Goal: Find specific page/section: Find specific page/section

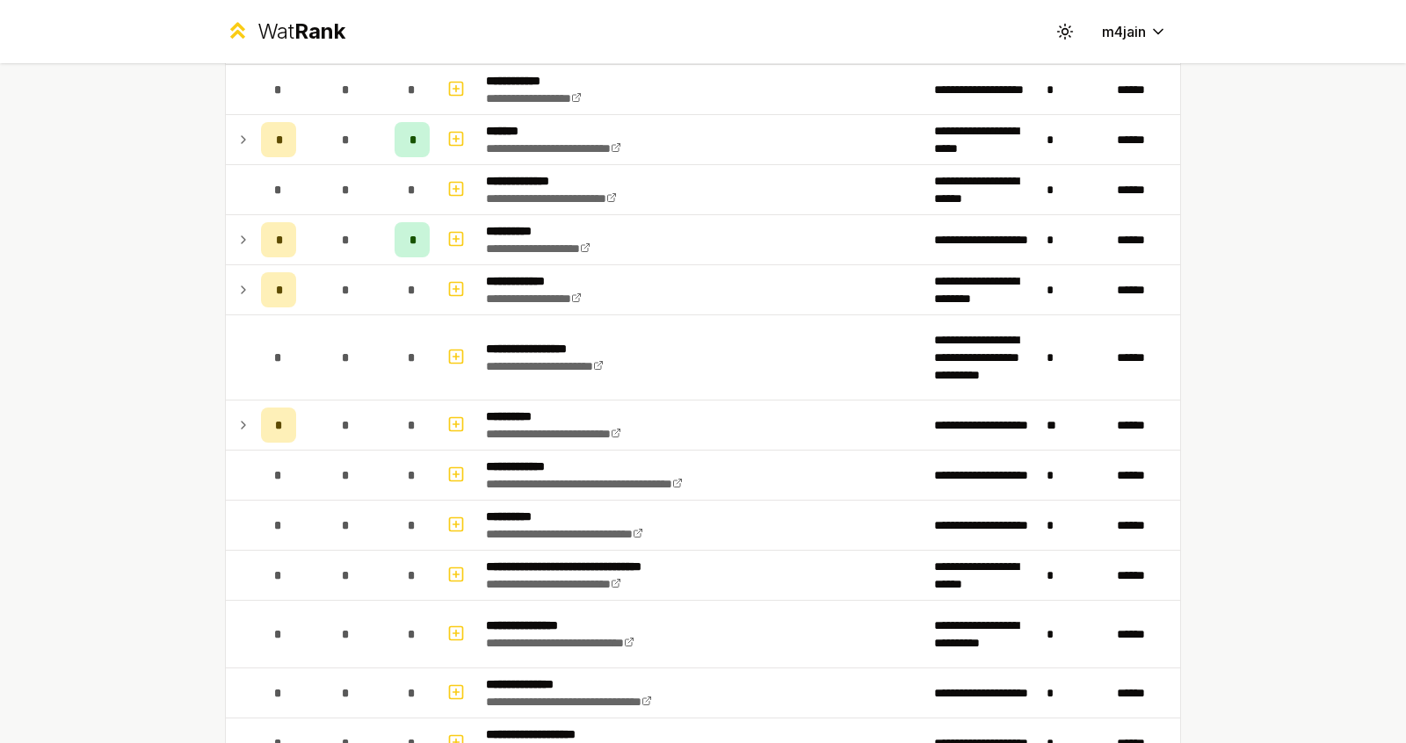
scroll to position [1863, 0]
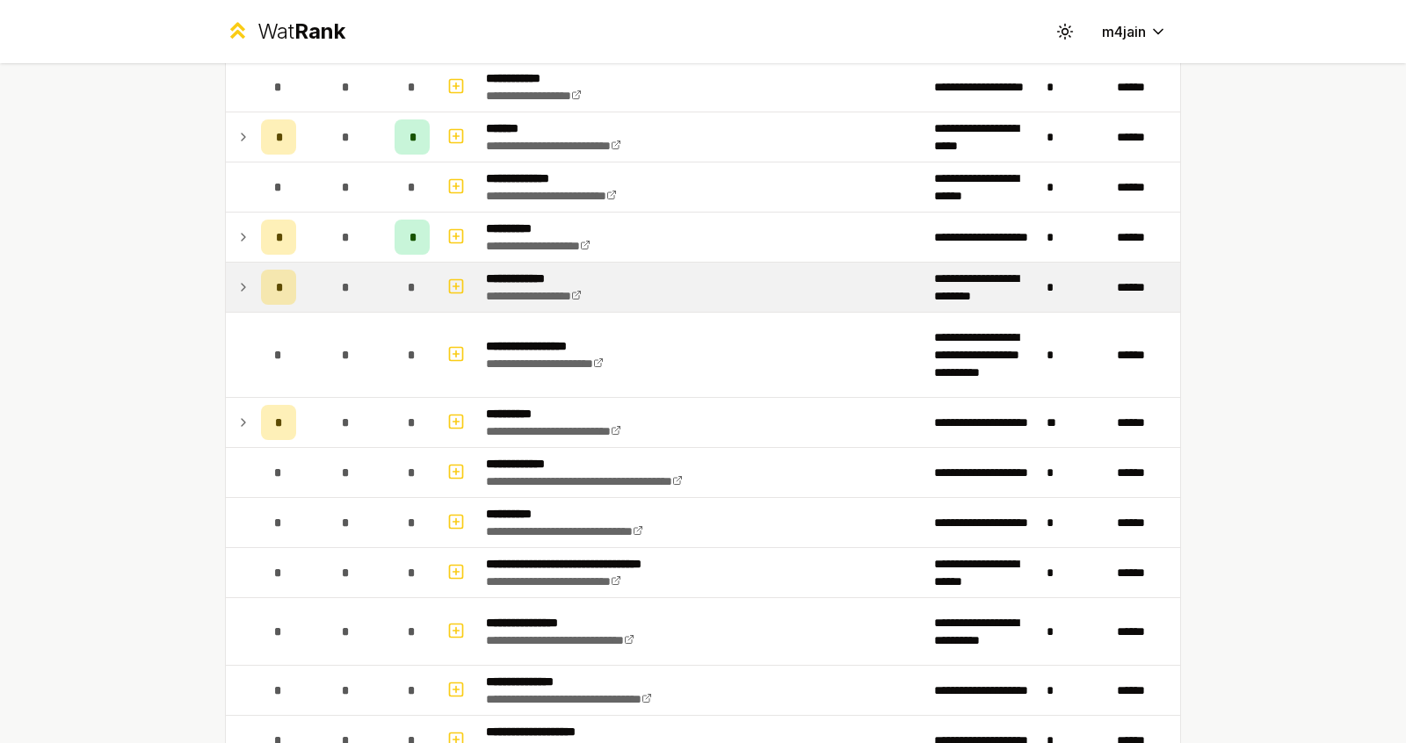
click at [243, 278] on td at bounding box center [240, 287] width 28 height 49
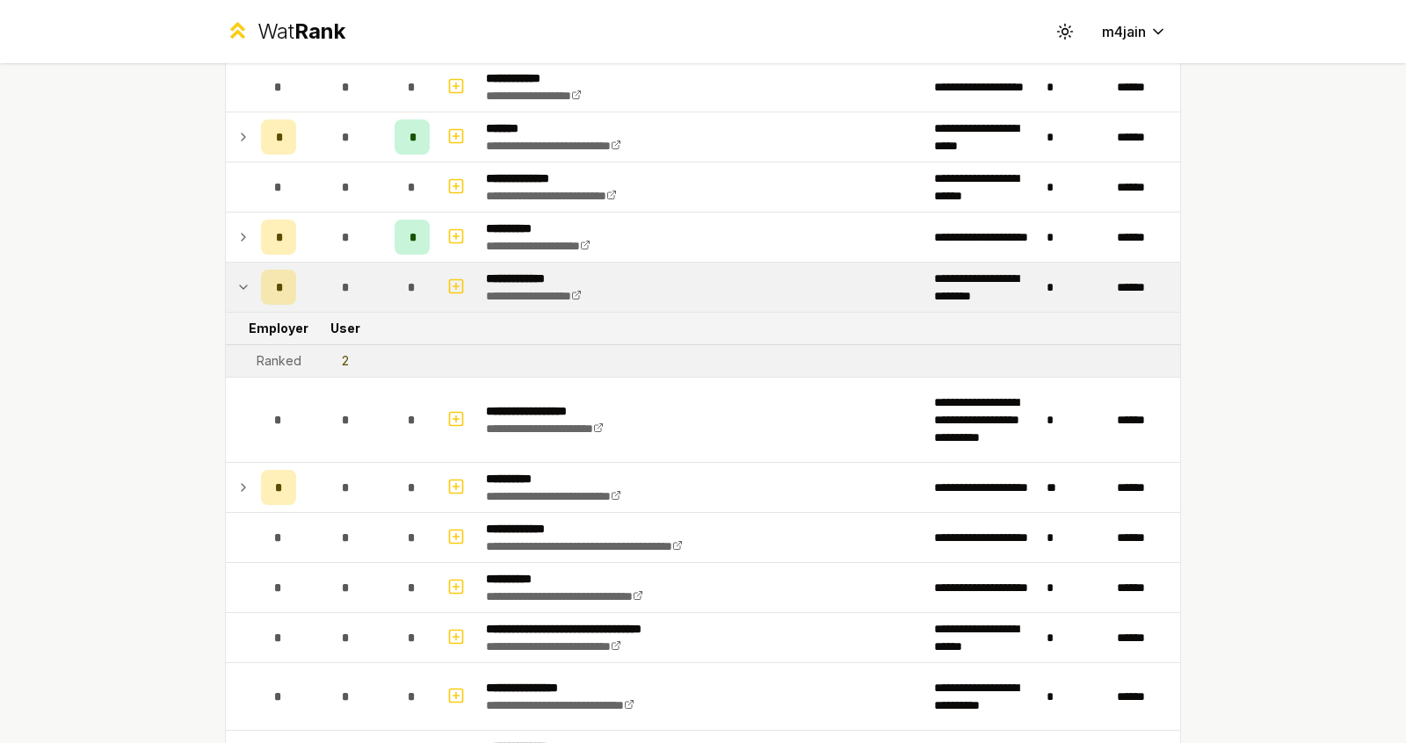
click at [243, 278] on td at bounding box center [240, 287] width 28 height 49
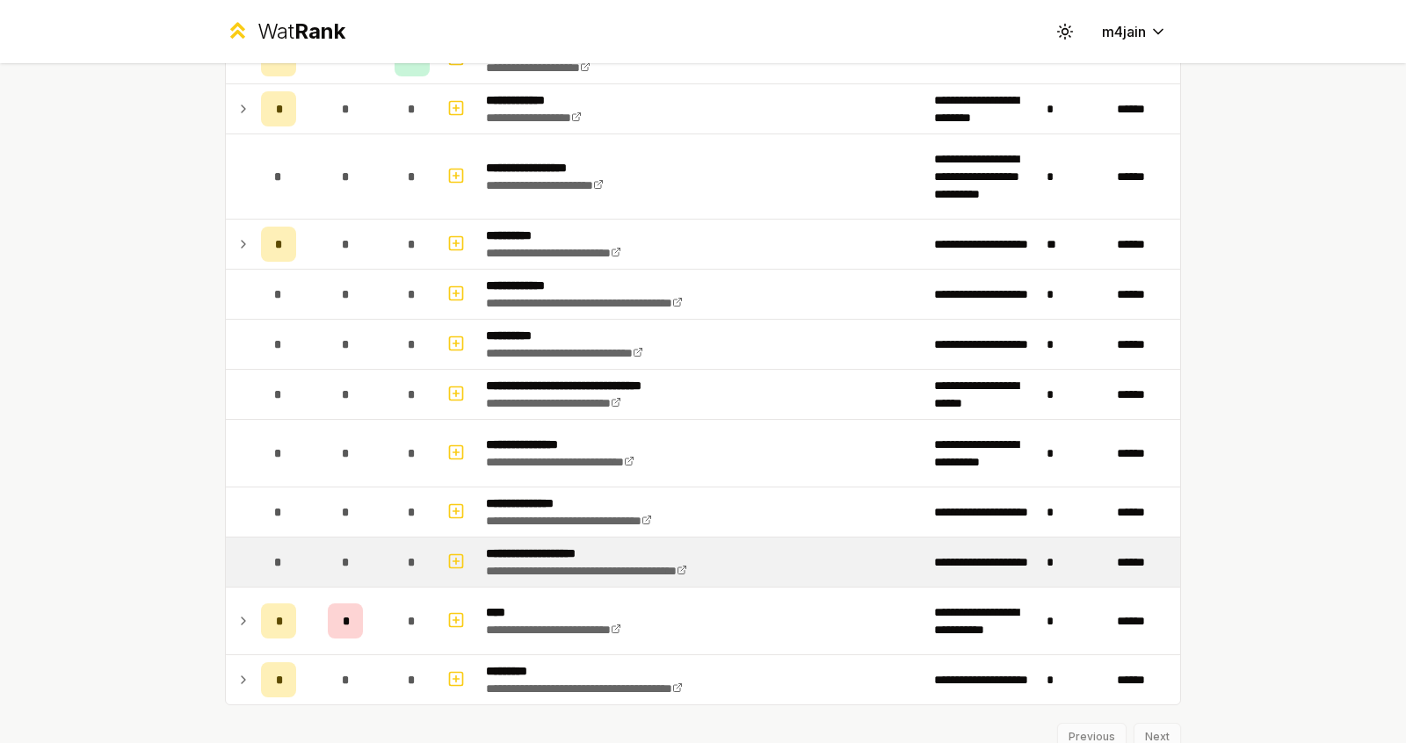
scroll to position [2097, 0]
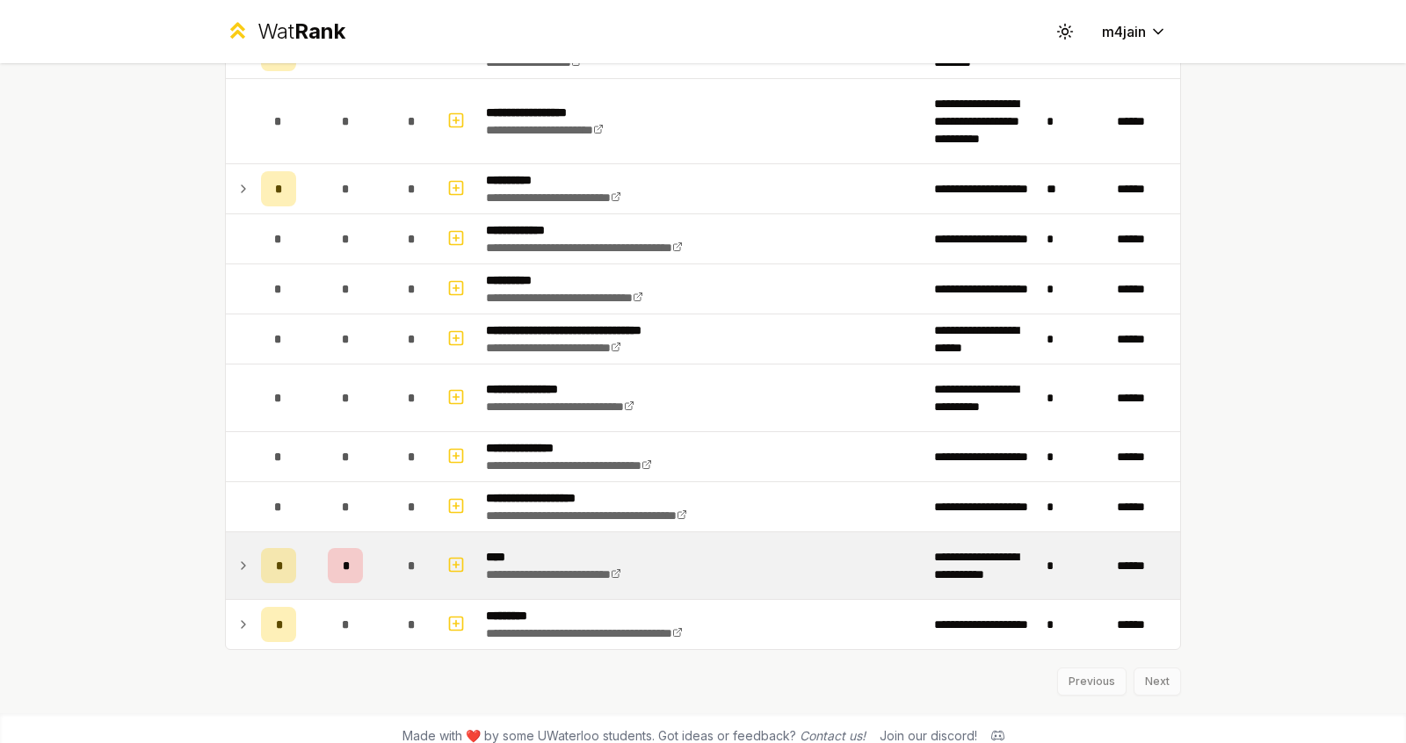
click at [236, 555] on icon at bounding box center [243, 565] width 14 height 21
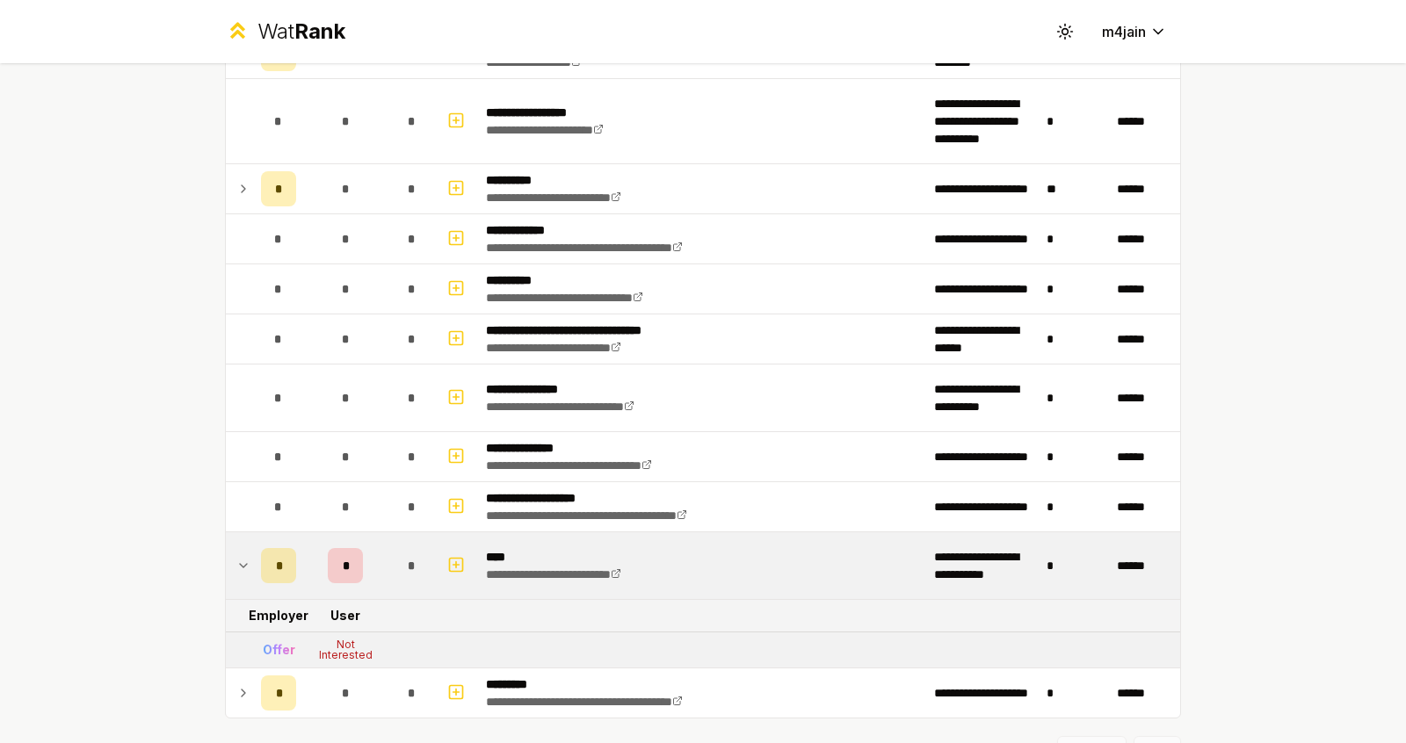
click at [238, 555] on icon at bounding box center [243, 565] width 14 height 21
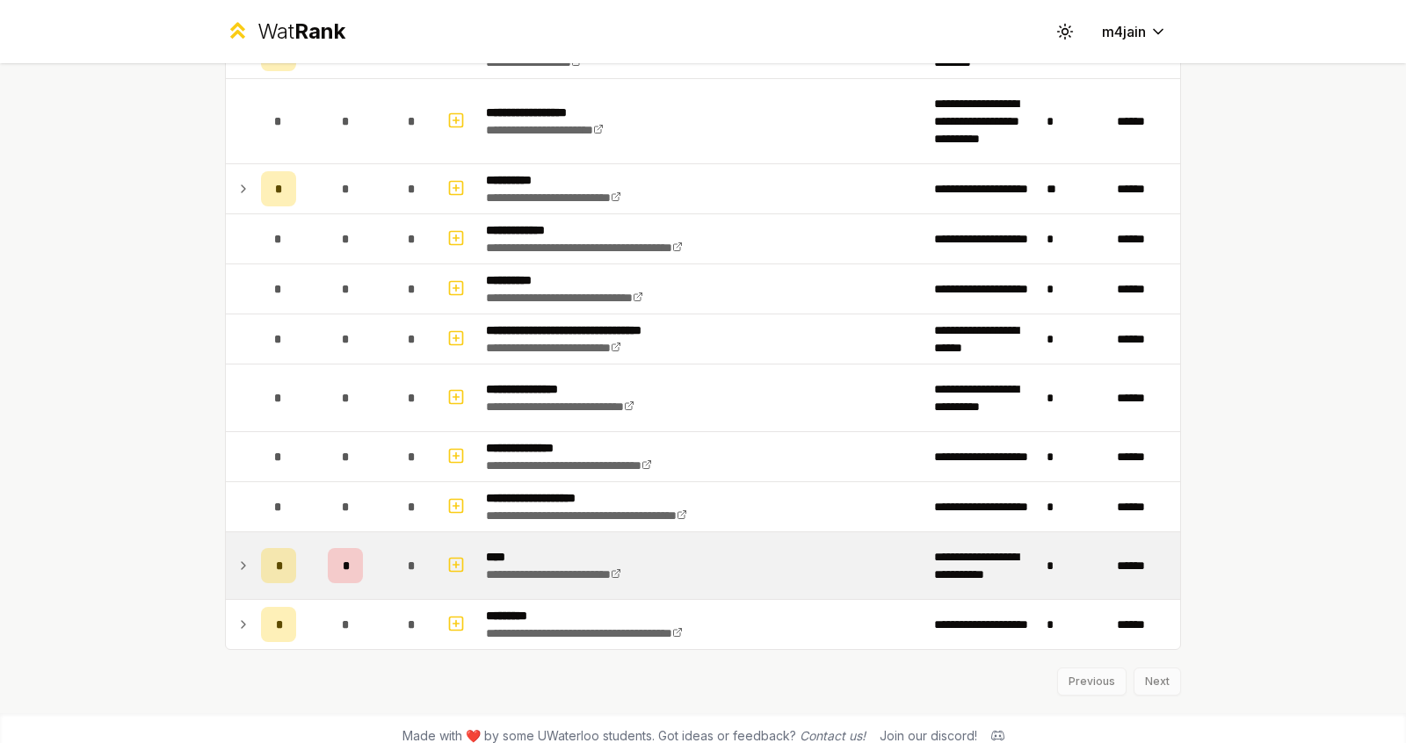
click at [240, 555] on icon at bounding box center [243, 565] width 14 height 21
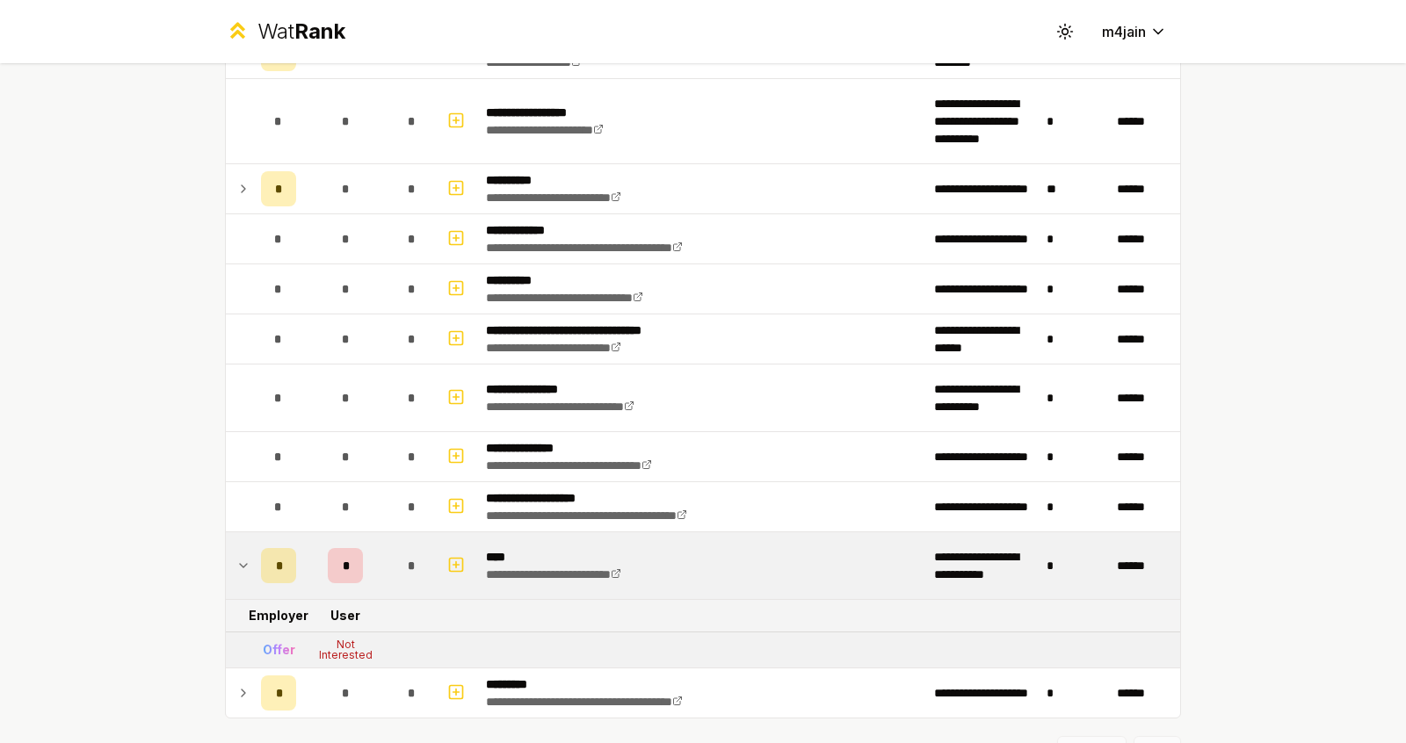
click at [240, 555] on icon at bounding box center [243, 565] width 14 height 21
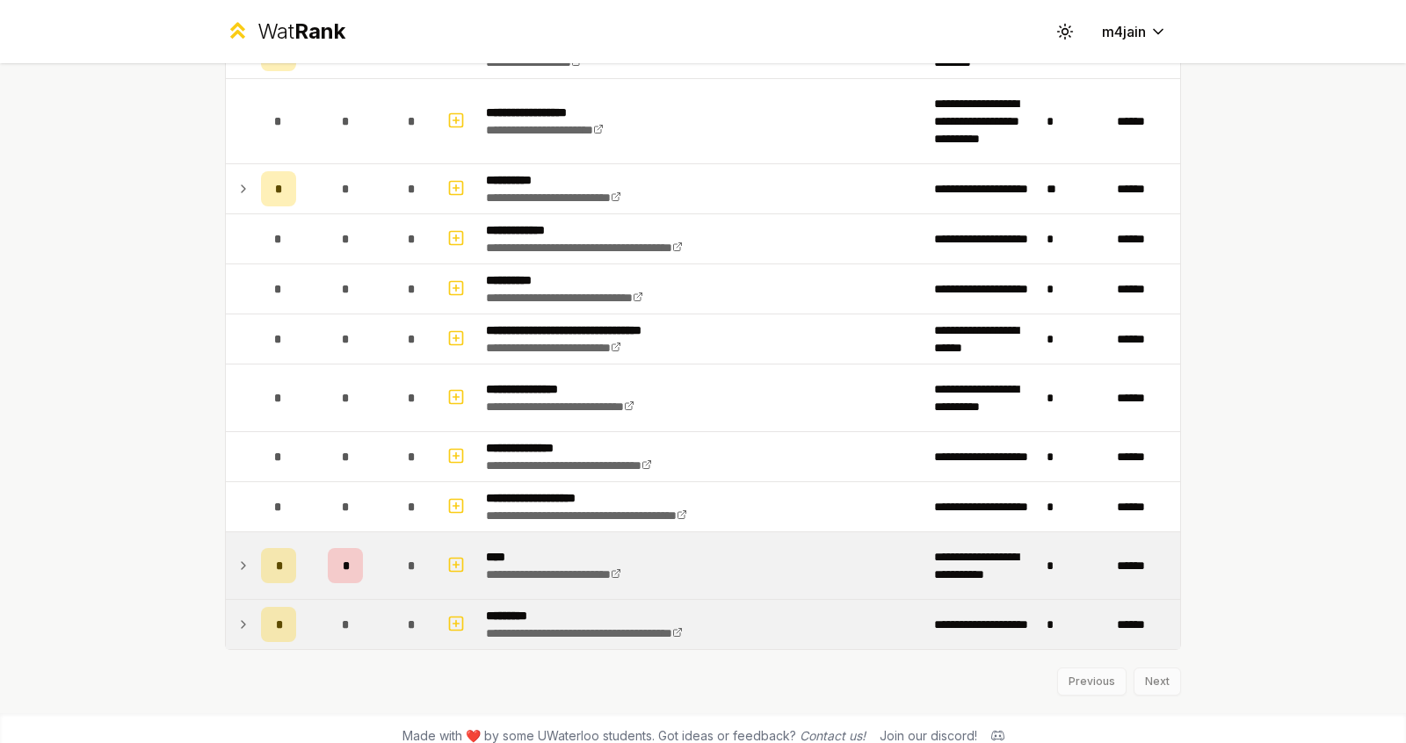
click at [254, 613] on td "*" at bounding box center [278, 624] width 49 height 49
click at [241, 620] on td at bounding box center [240, 624] width 28 height 49
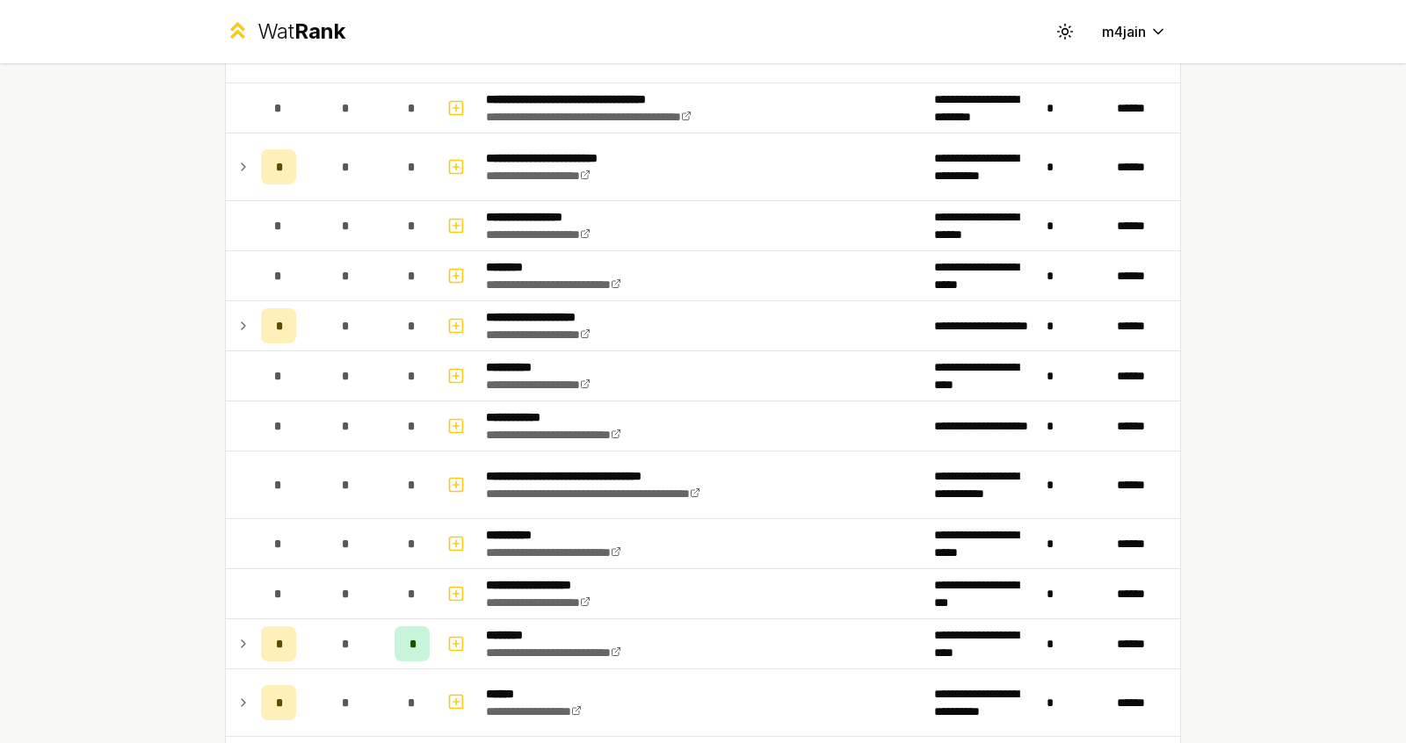
scroll to position [1198, 0]
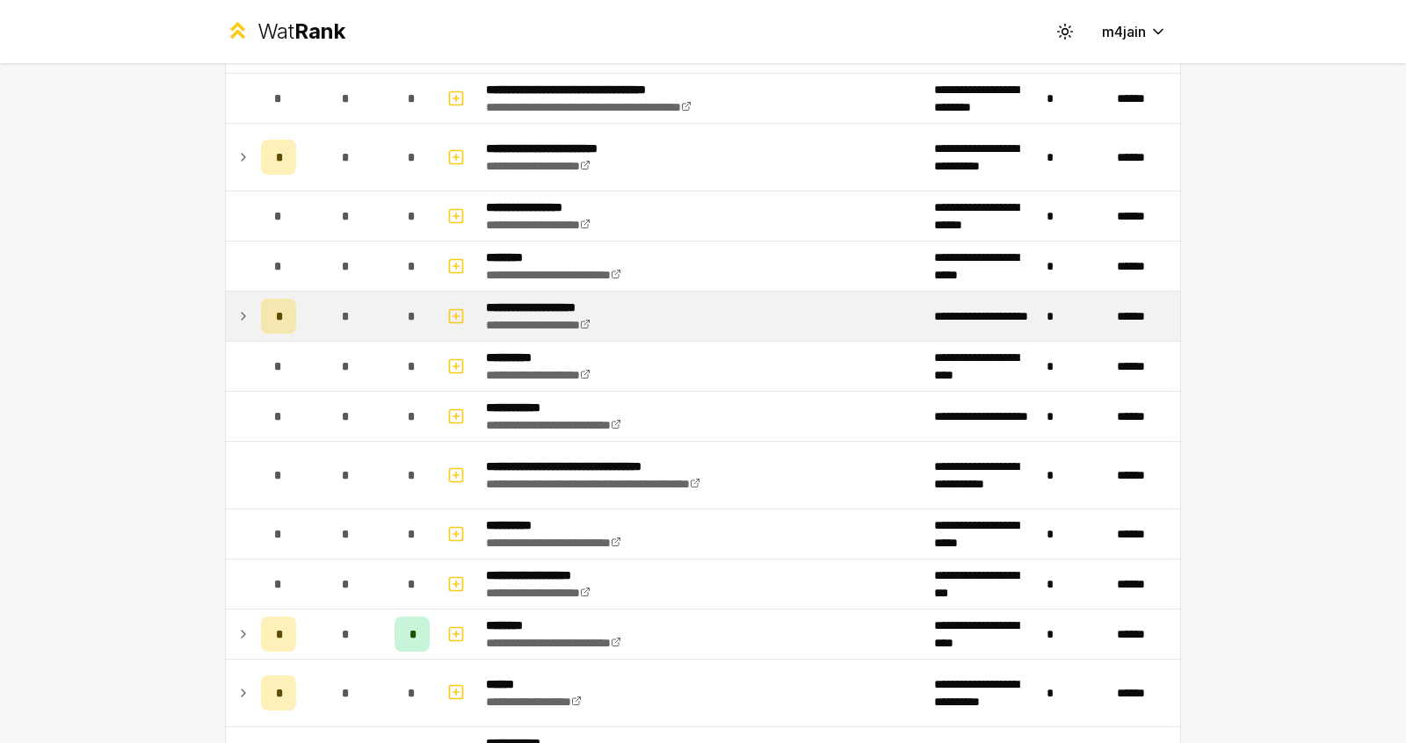
click at [239, 310] on icon at bounding box center [243, 316] width 14 height 21
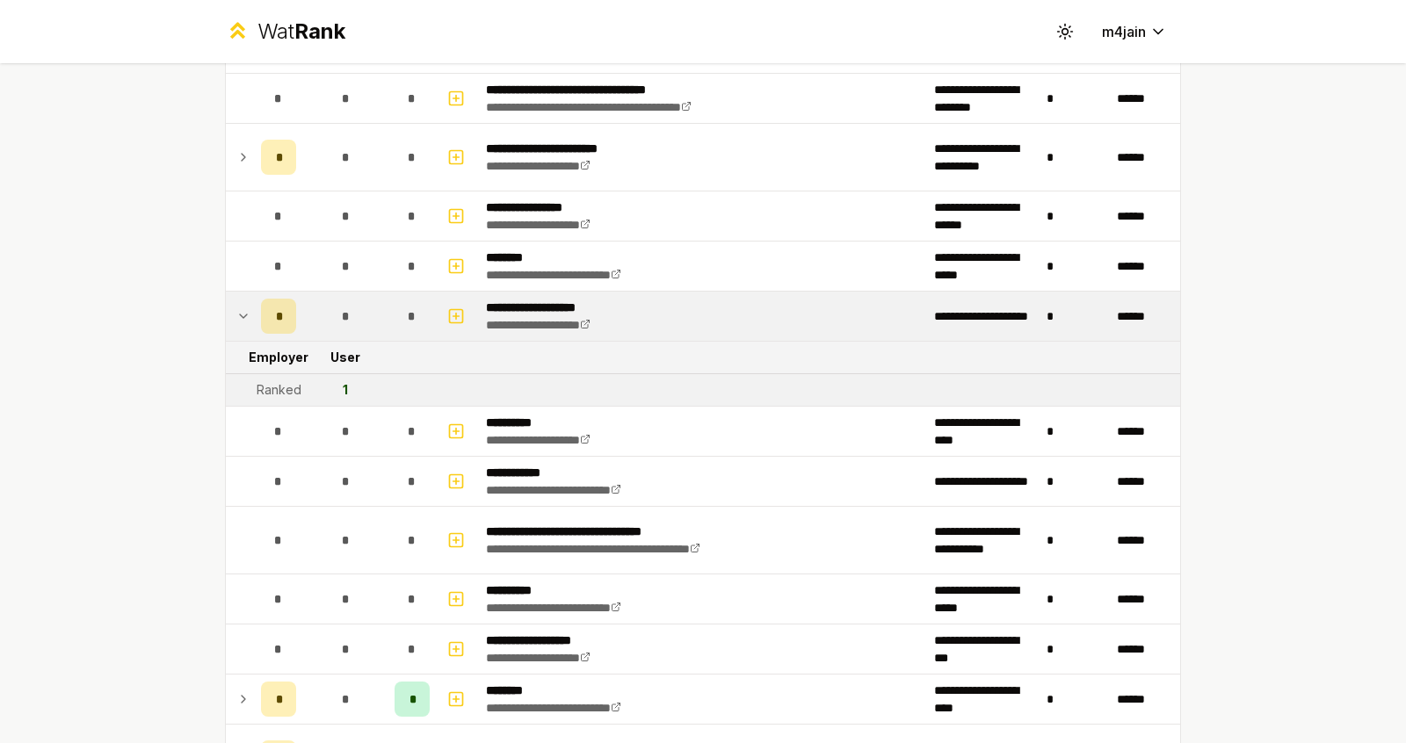
click at [239, 310] on icon at bounding box center [243, 316] width 14 height 21
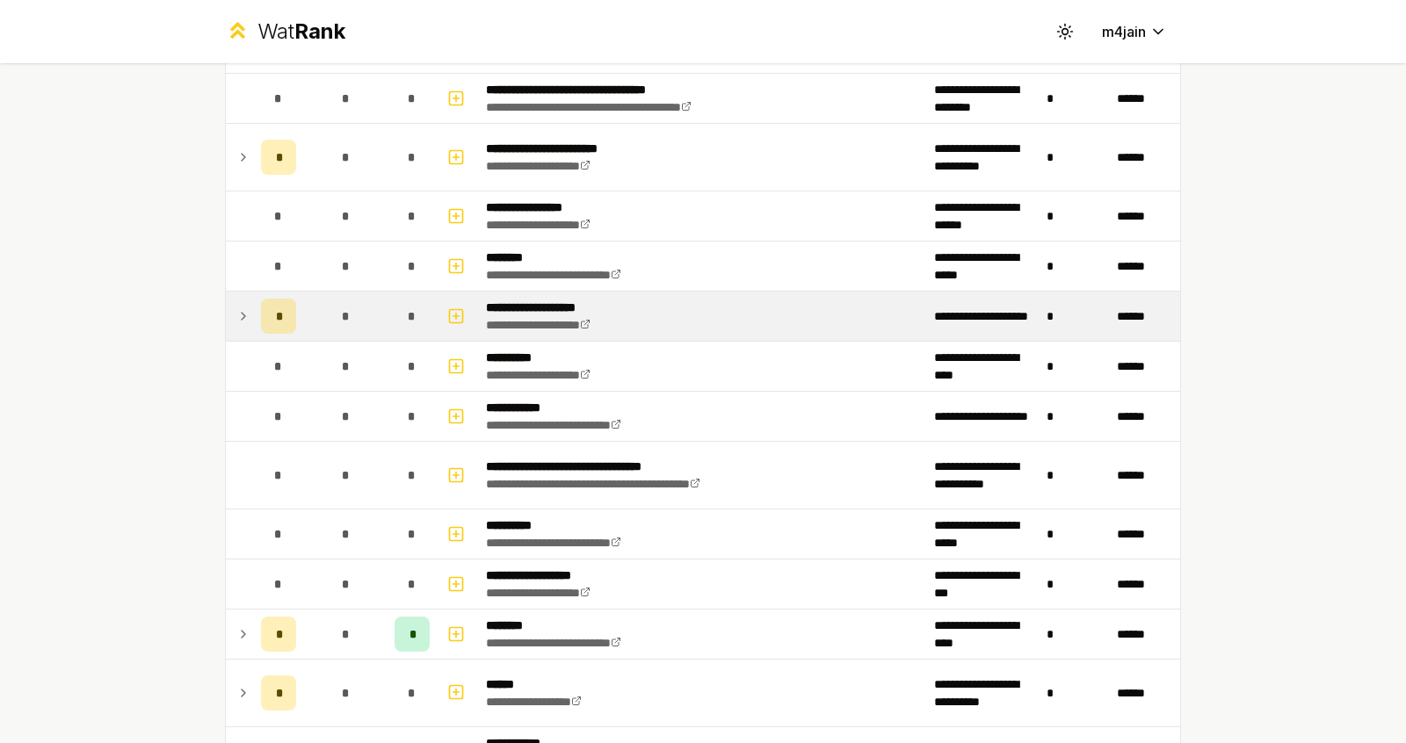
click at [239, 310] on icon at bounding box center [243, 316] width 14 height 21
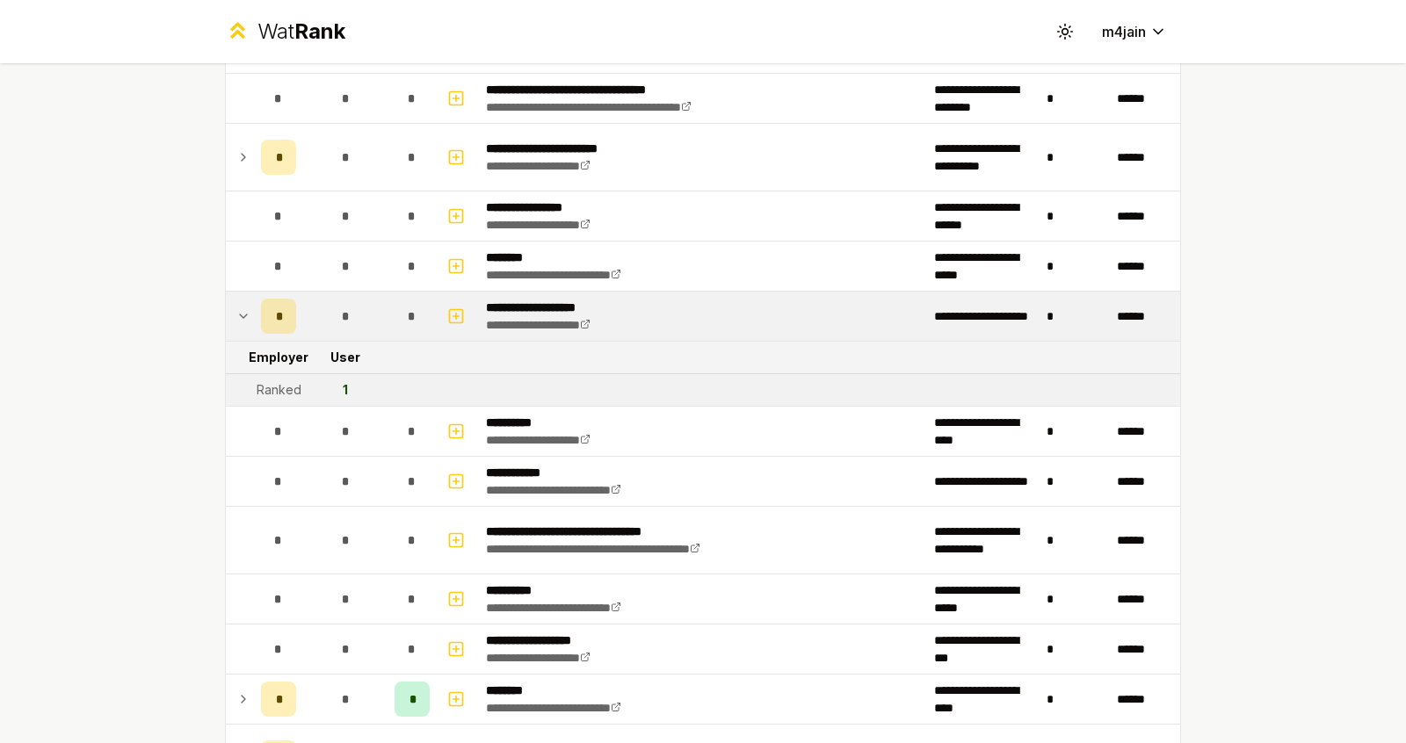
click at [239, 310] on icon at bounding box center [243, 316] width 14 height 21
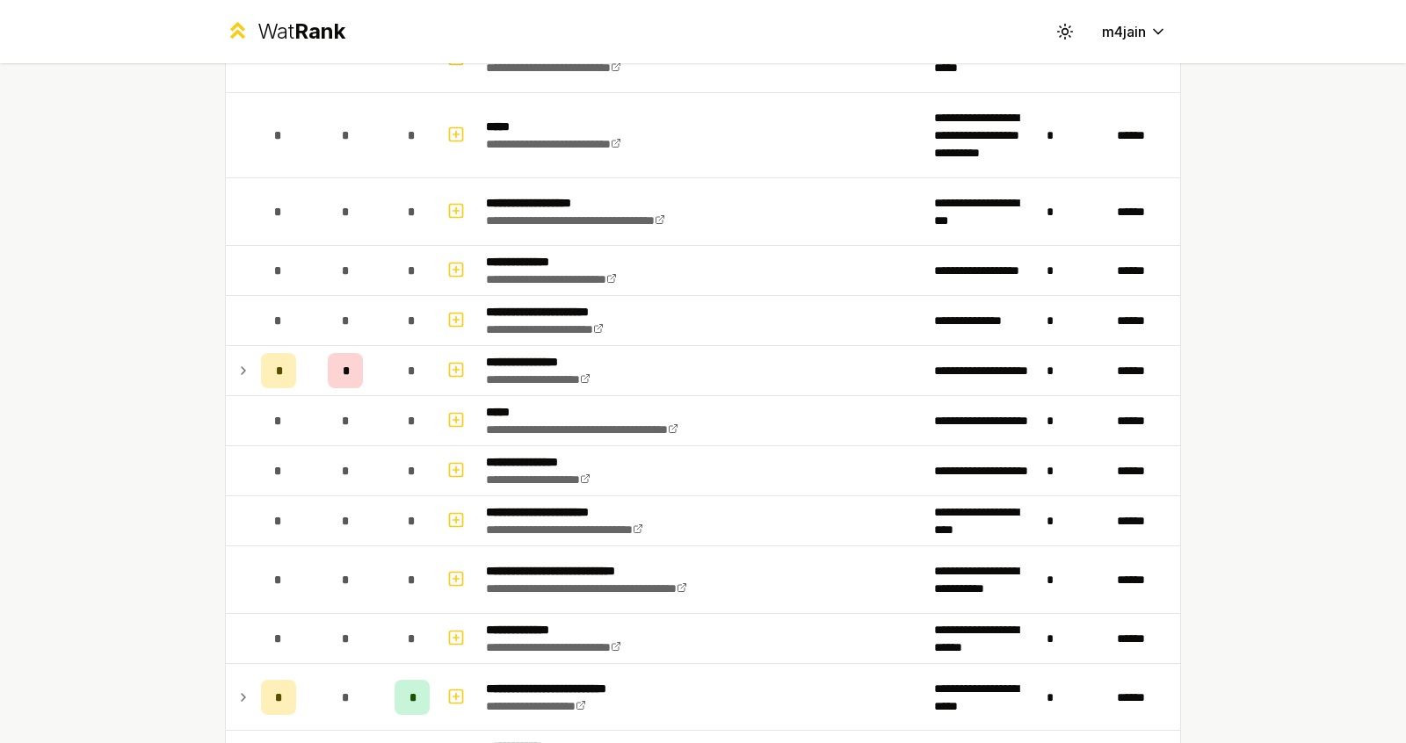
scroll to position [0, 0]
